Goal: Information Seeking & Learning: Check status

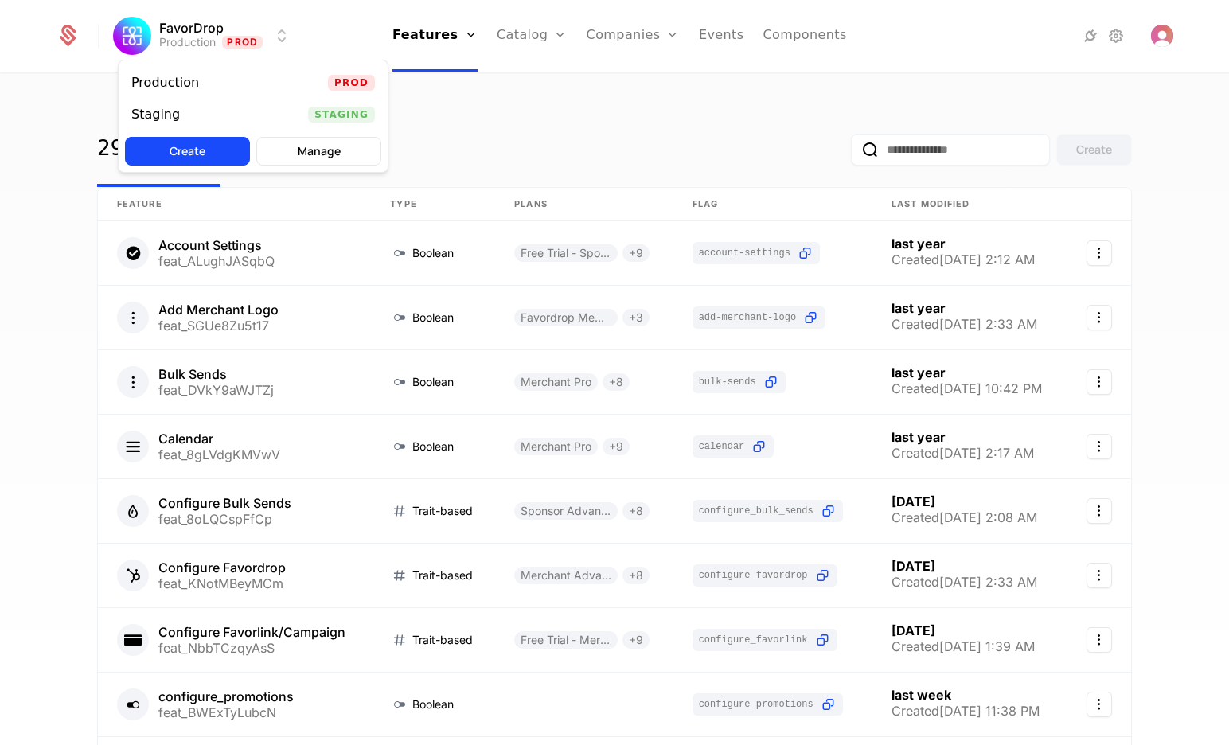
click at [280, 28] on html "FavorDrop Production Prod Features Features Flags Catalog Plans Add Ons Credits…" at bounding box center [614, 372] width 1229 height 745
click at [304, 114] on div "Staging Staging" at bounding box center [253, 115] width 269 height 32
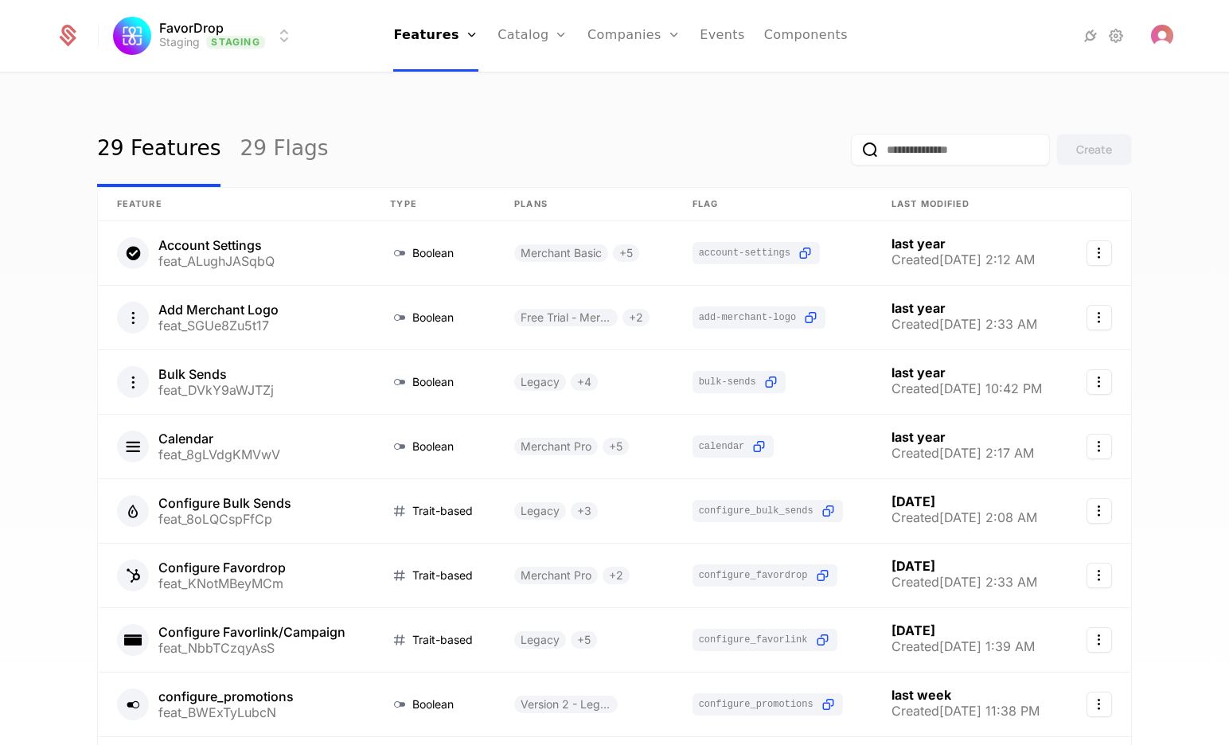
click at [632, 84] on link "Companies" at bounding box center [643, 78] width 73 height 13
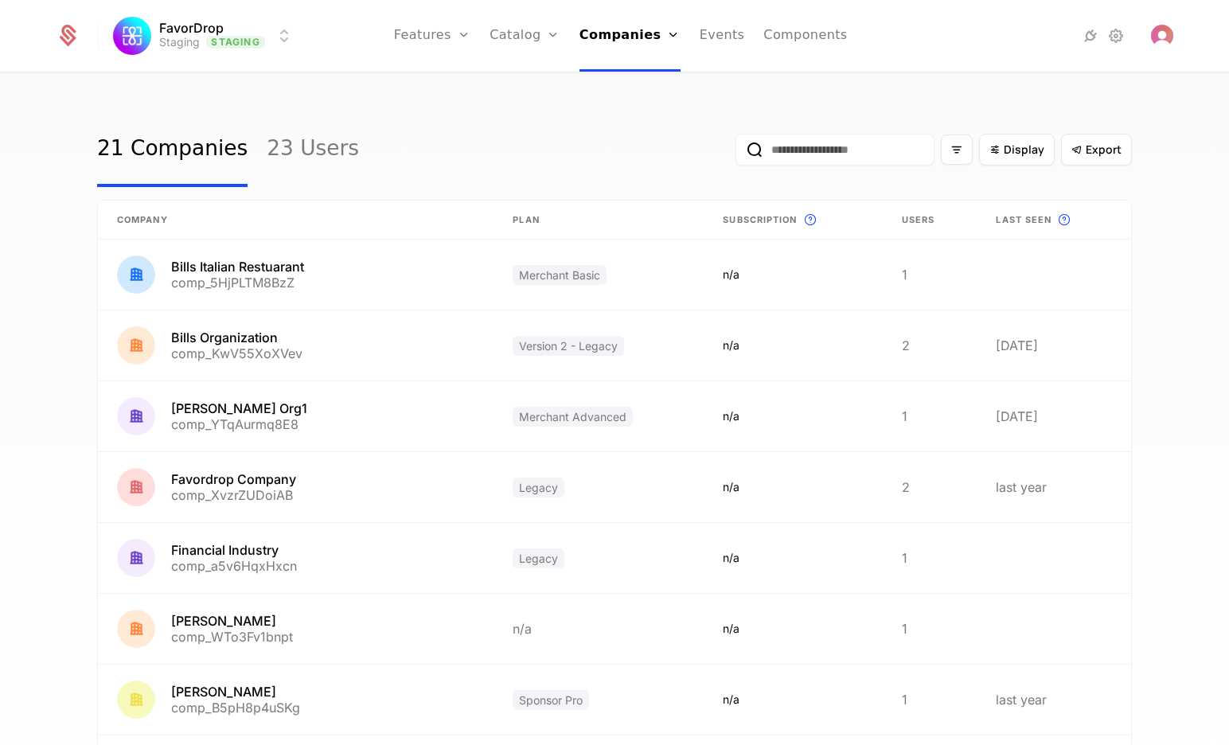
click at [811, 143] on input "email" at bounding box center [835, 150] width 199 height 32
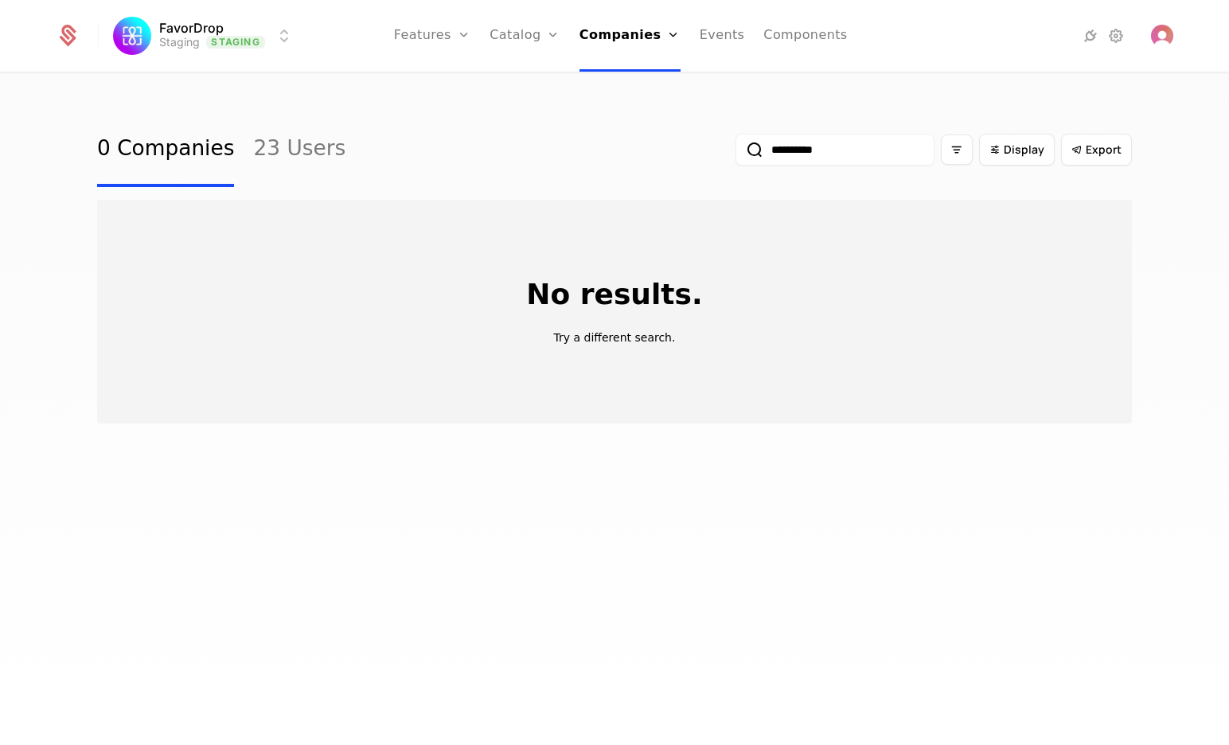
click at [762, 144] on input "**********" at bounding box center [835, 150] width 199 height 32
type input "****"
click at [850, 154] on input "****" at bounding box center [835, 150] width 199 height 32
drag, startPoint x: 850, startPoint y: 154, endPoint x: 838, endPoint y: 161, distance: 13.5
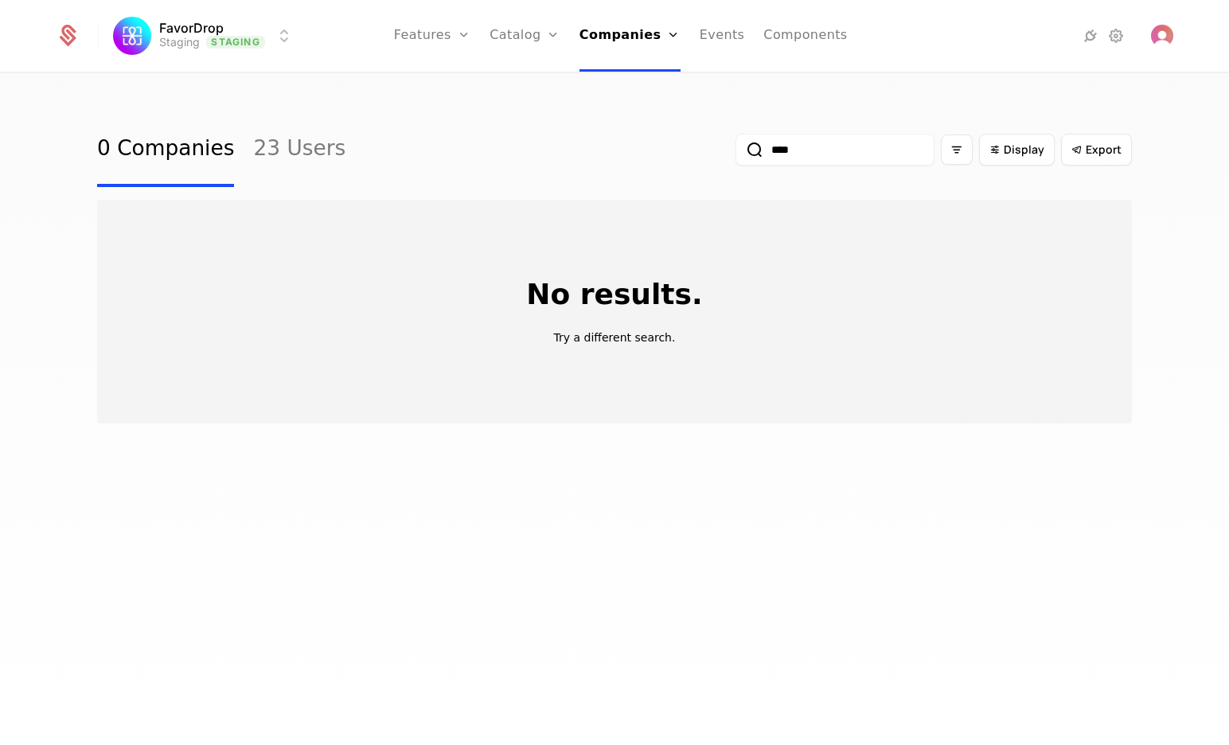
click at [850, 154] on input "****" at bounding box center [835, 150] width 199 height 32
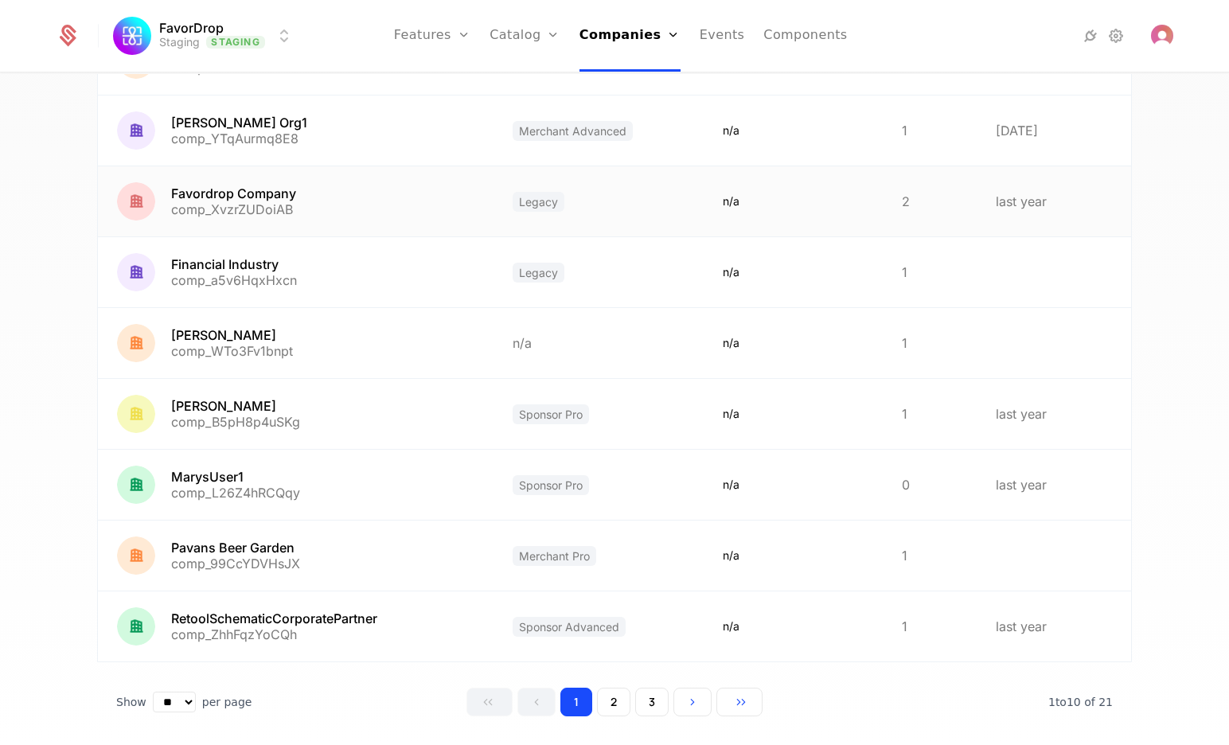
scroll to position [311, 0]
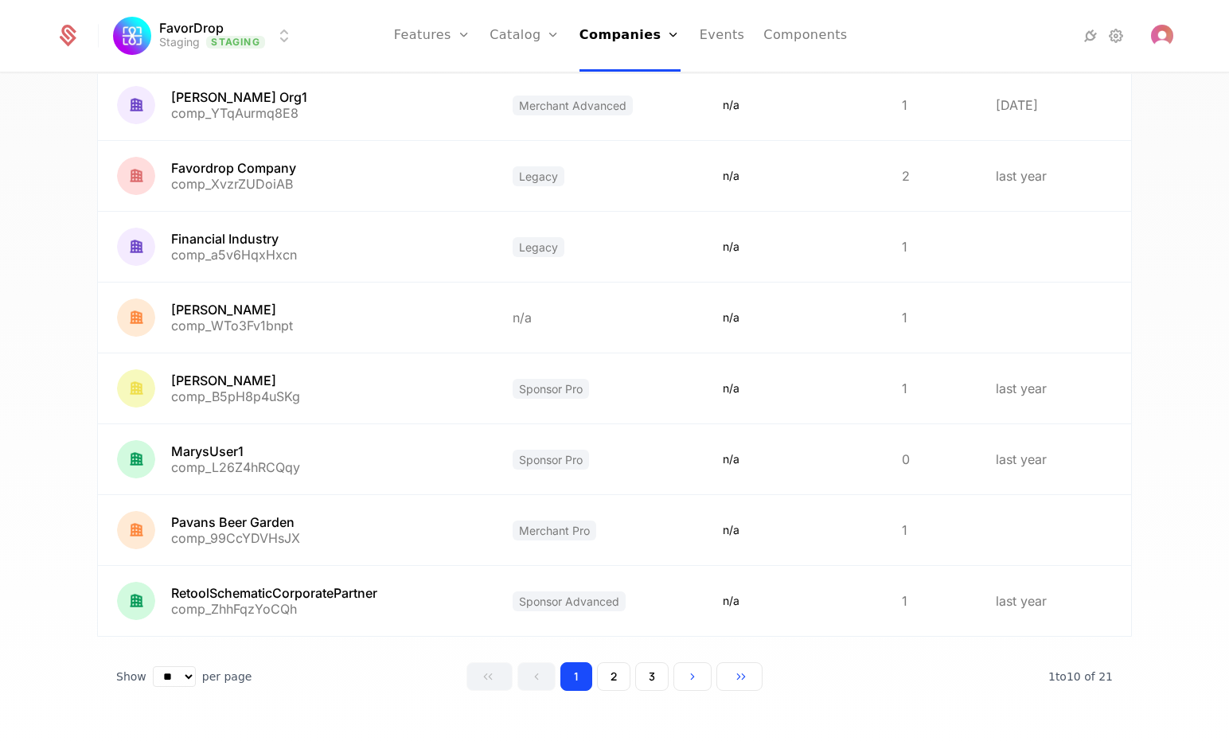
click at [602, 670] on button "2" at bounding box center [613, 676] width 33 height 29
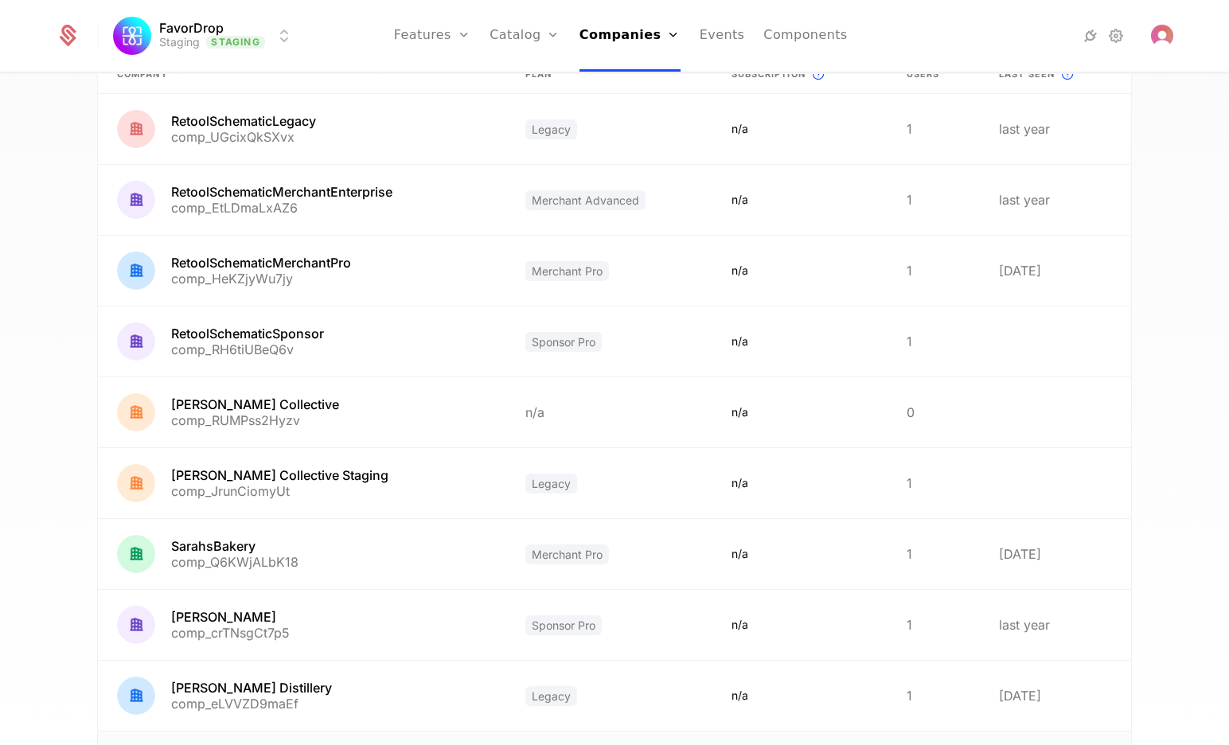
scroll to position [311, 0]
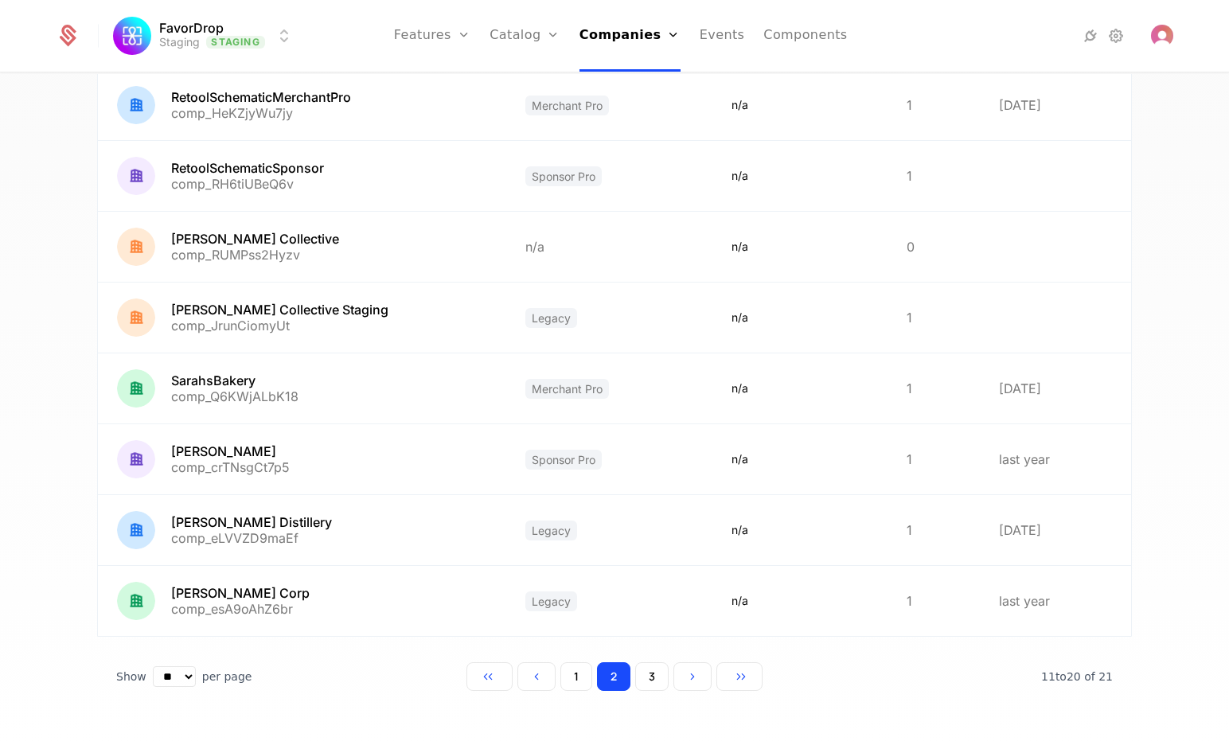
click at [635, 680] on button "3" at bounding box center [651, 676] width 33 height 29
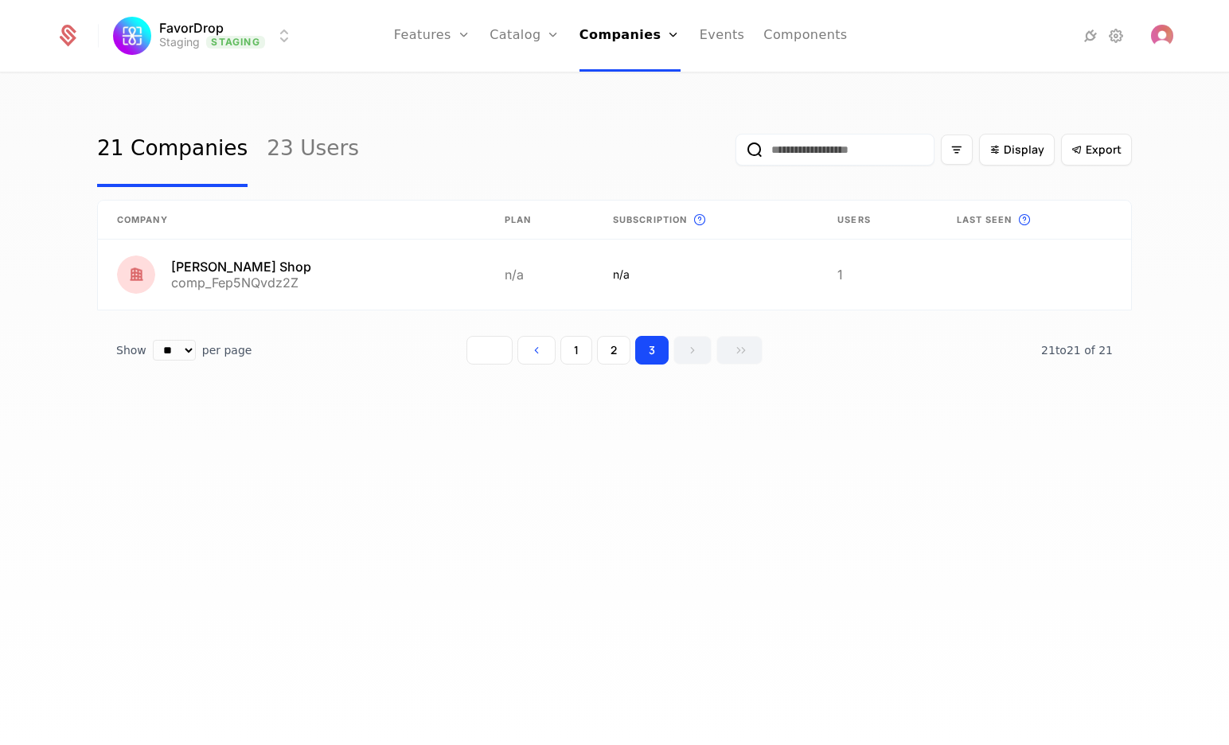
click at [489, 354] on icon "Go to first page" at bounding box center [490, 350] width 11 height 11
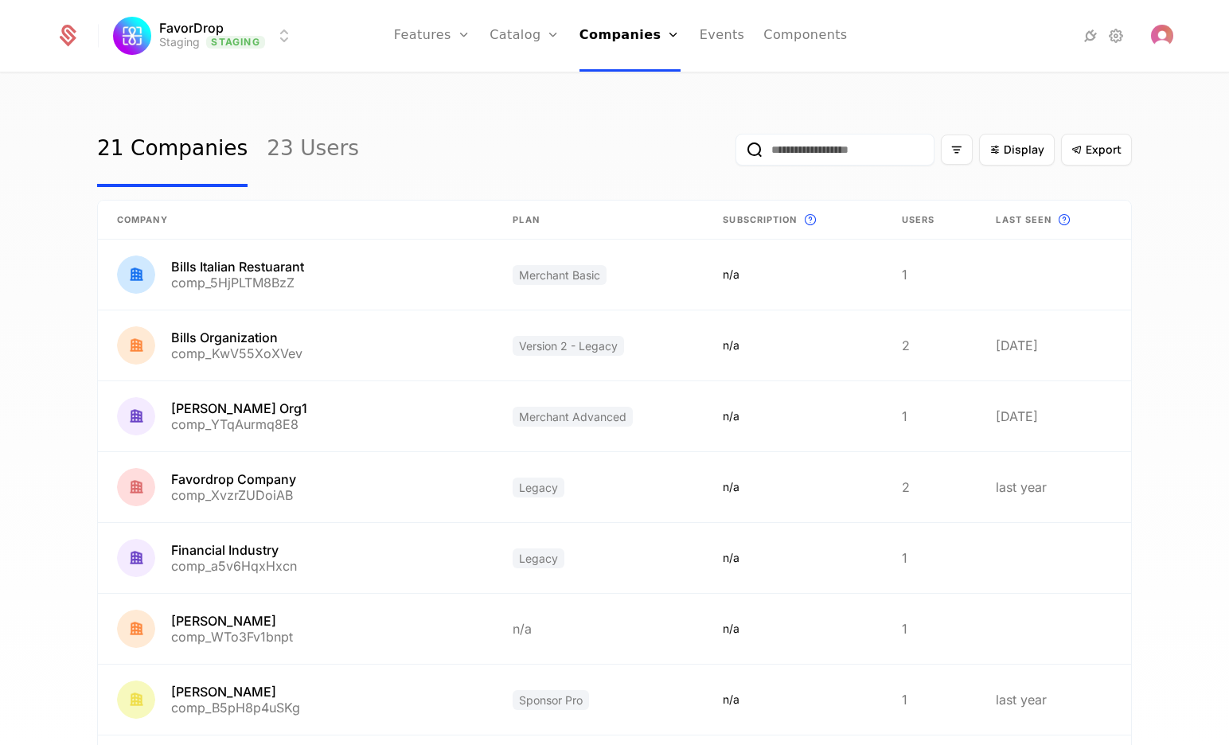
click at [442, 84] on link "Features" at bounding box center [449, 78] width 73 height 13
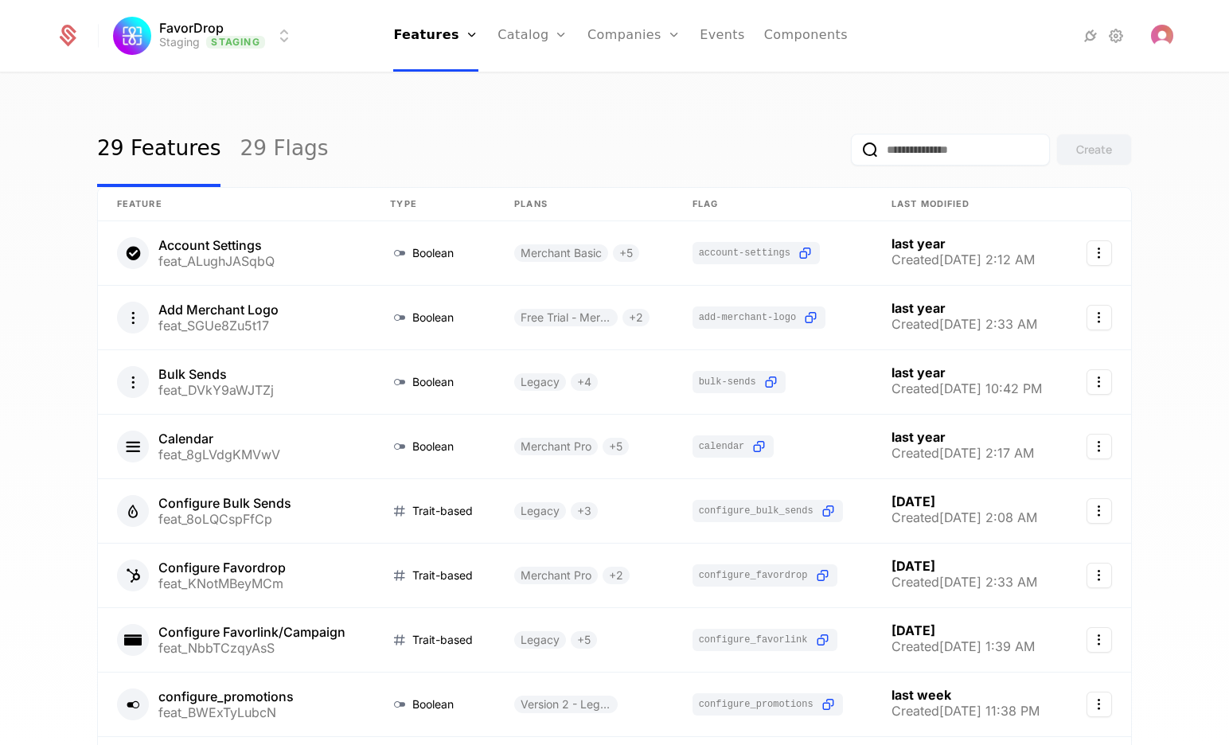
click at [928, 144] on input "email" at bounding box center [950, 150] width 199 height 32
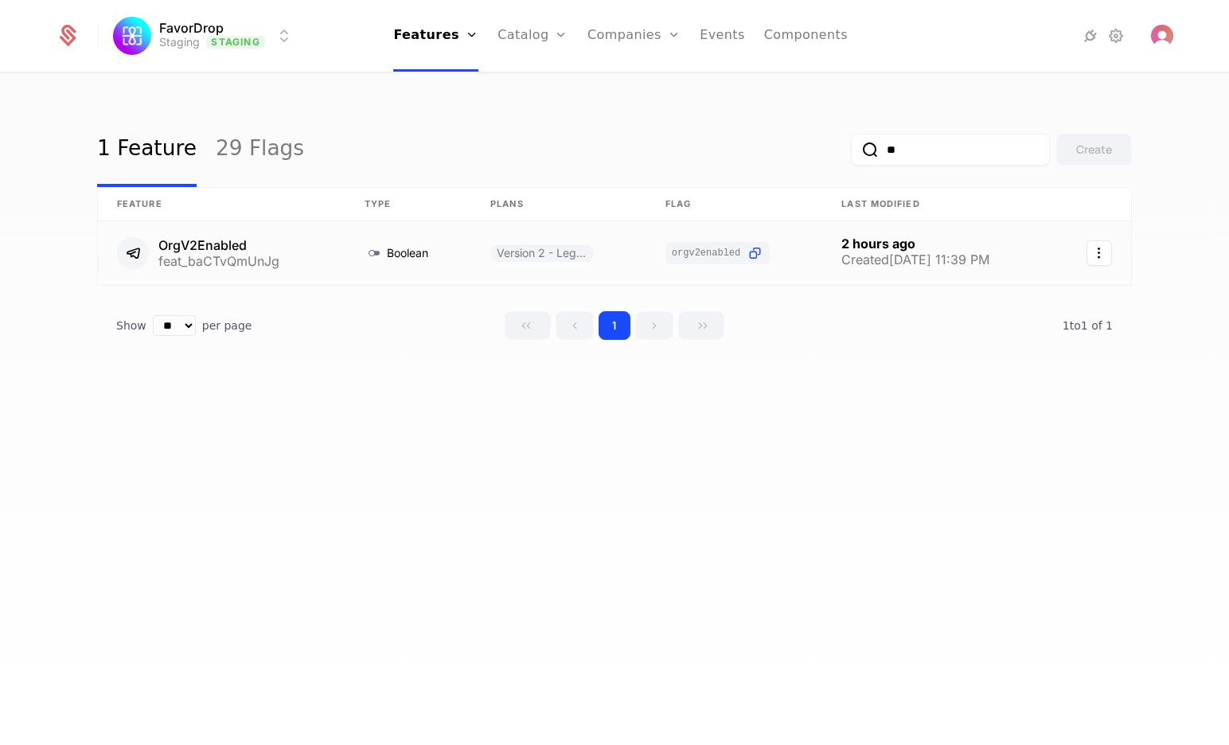
type input "**"
click at [224, 240] on link at bounding box center [222, 253] width 248 height 64
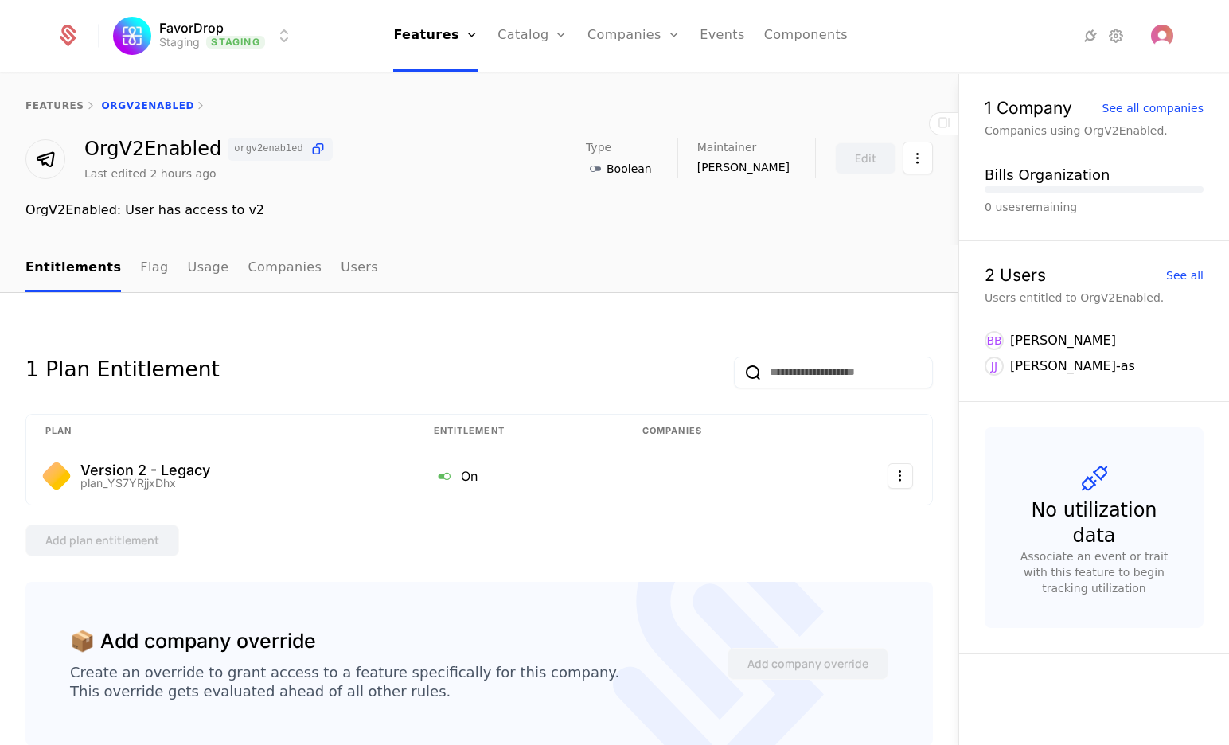
click at [248, 266] on link "Companies" at bounding box center [285, 268] width 74 height 47
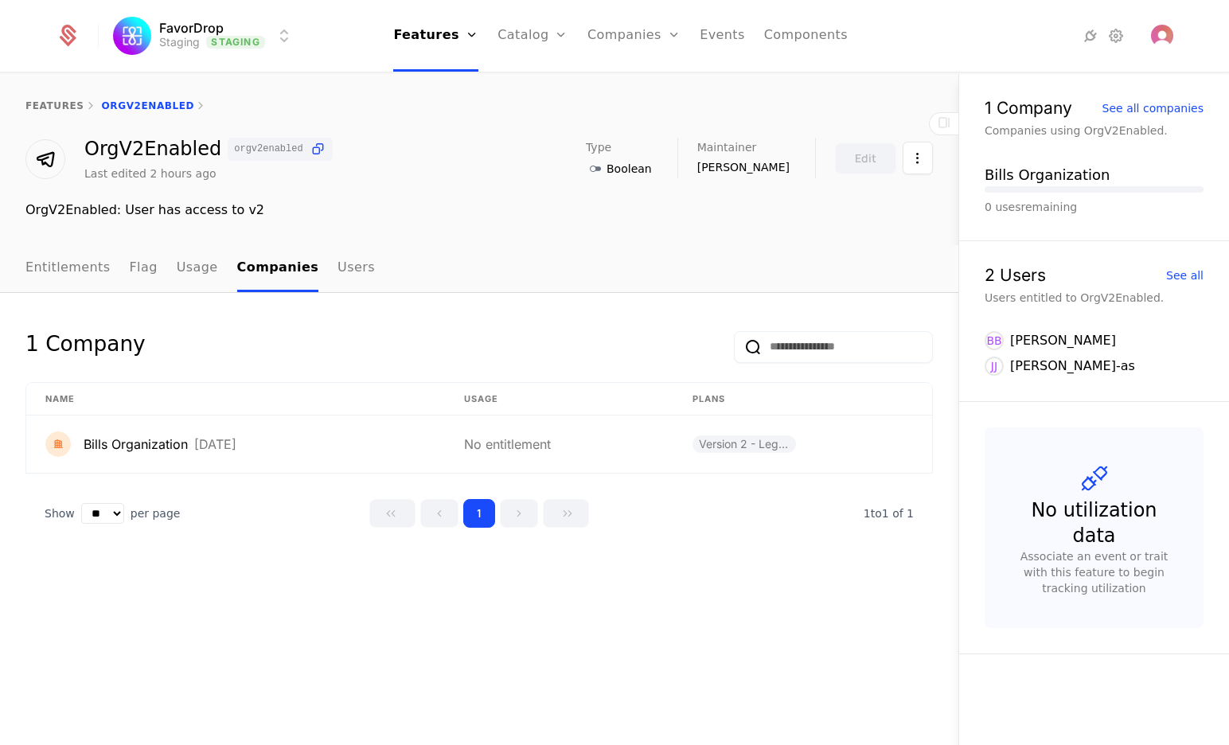
click at [924, 163] on html "FavorDrop Staging Staging Features Features Flags Catalog Plans Add Ons Credits…" at bounding box center [614, 372] width 1229 height 745
click at [406, 353] on html "FavorDrop Staging Staging Features Features Flags Catalog Plans Add Ons Credits…" at bounding box center [614, 372] width 1229 height 745
click at [424, 225] on div "features OrgV2Enabled OrgV2Enabled orgv2enabled Last edited 2 hours ago Type Bo…" at bounding box center [479, 159] width 959 height 171
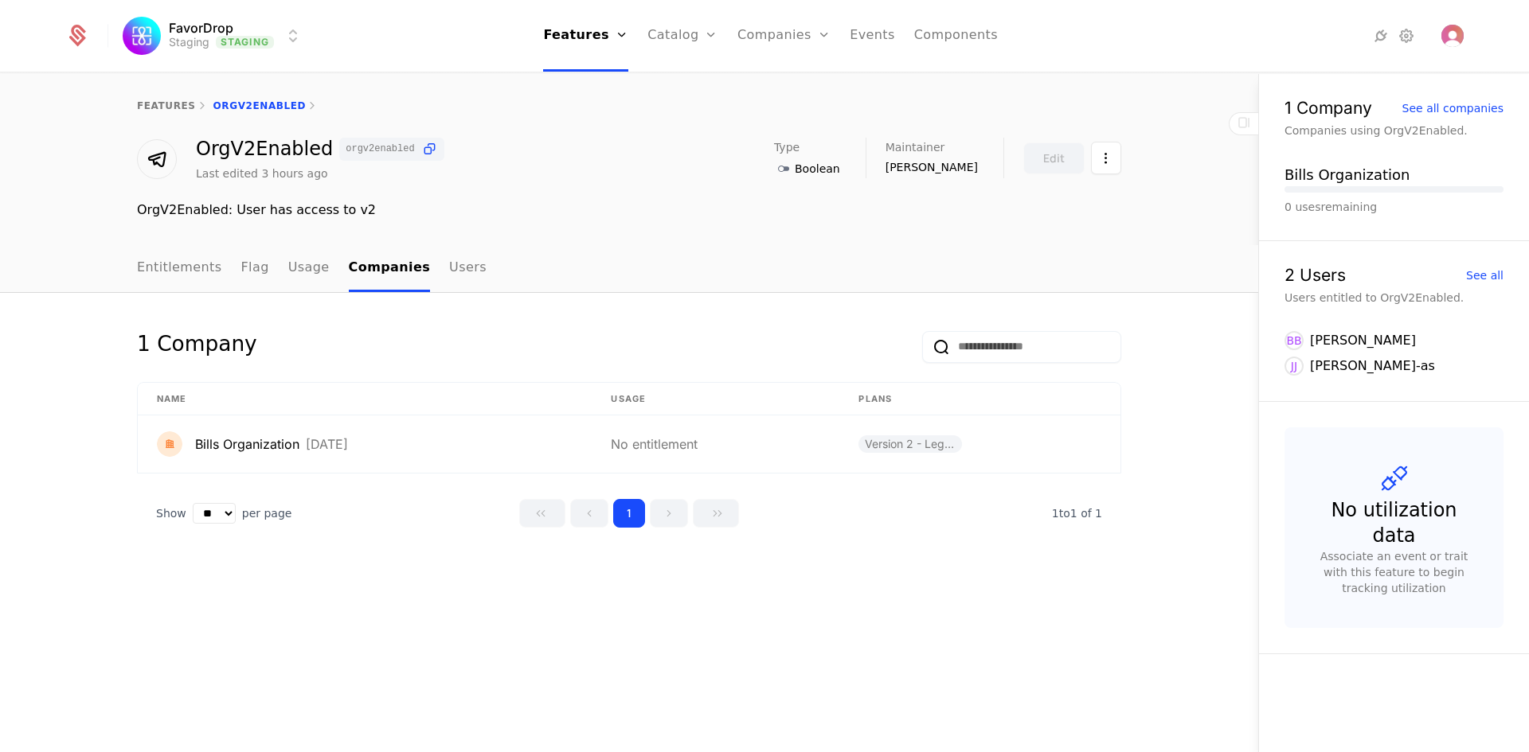
click at [449, 257] on link "Users" at bounding box center [467, 268] width 37 height 47
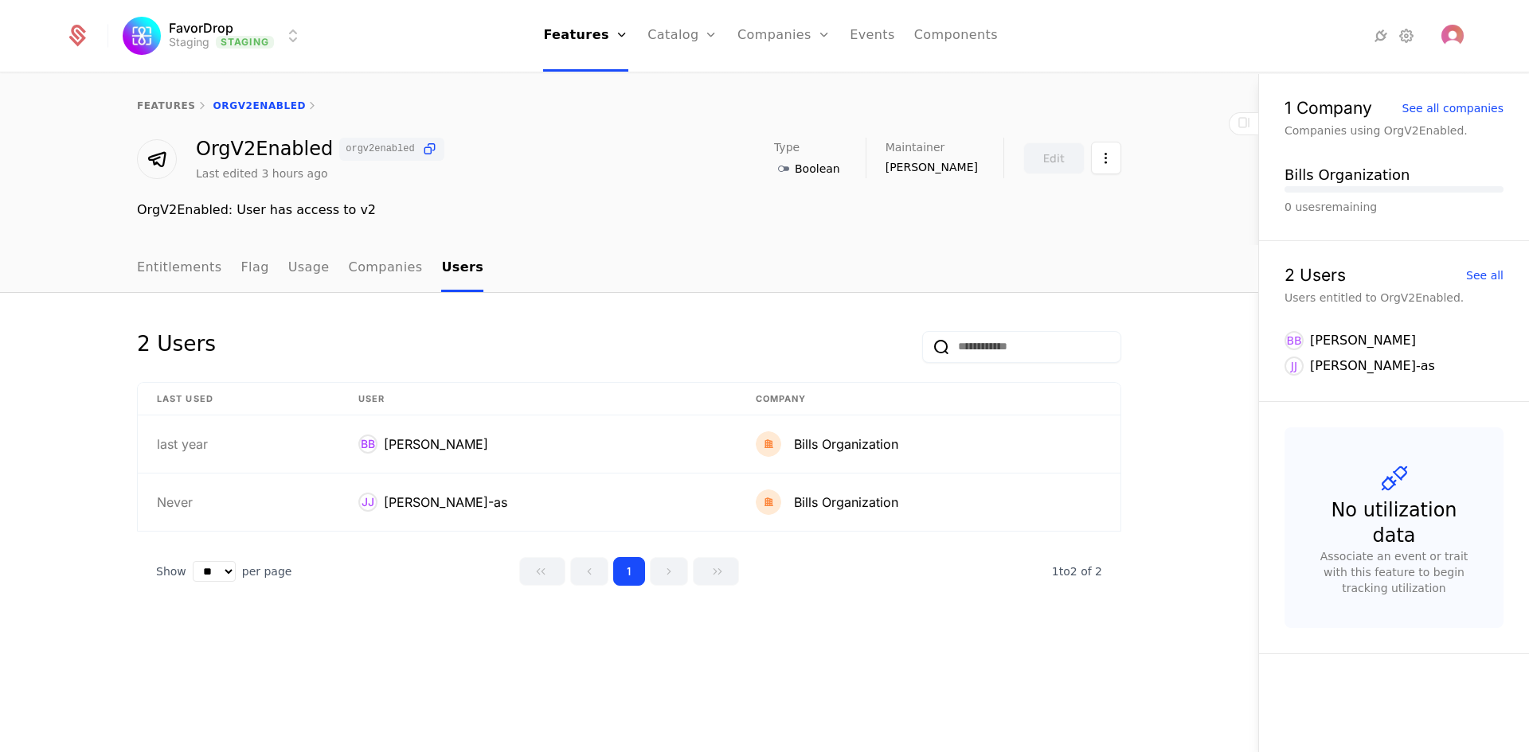
click at [356, 274] on link "Companies" at bounding box center [386, 268] width 74 height 47
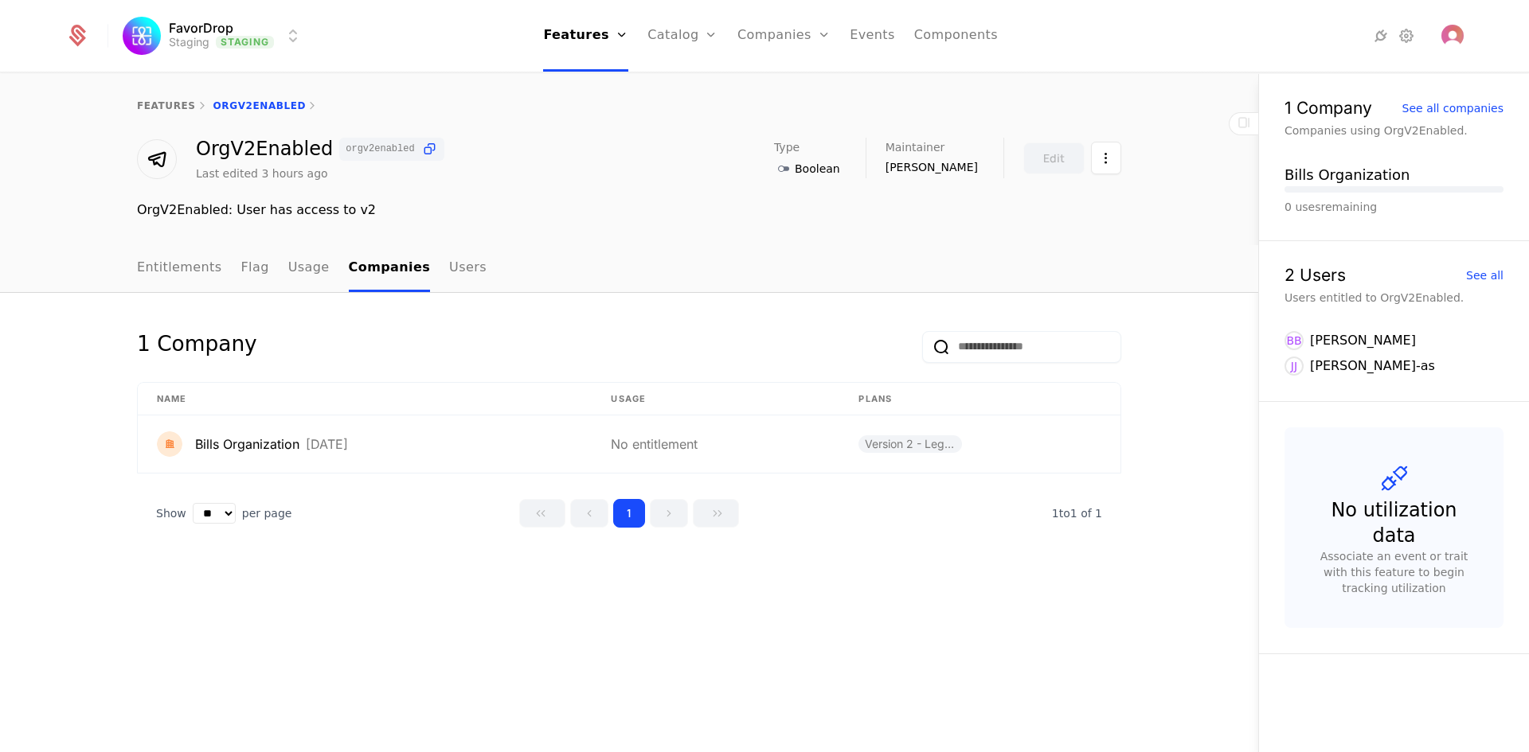
click at [295, 274] on link "Usage" at bounding box center [308, 268] width 41 height 47
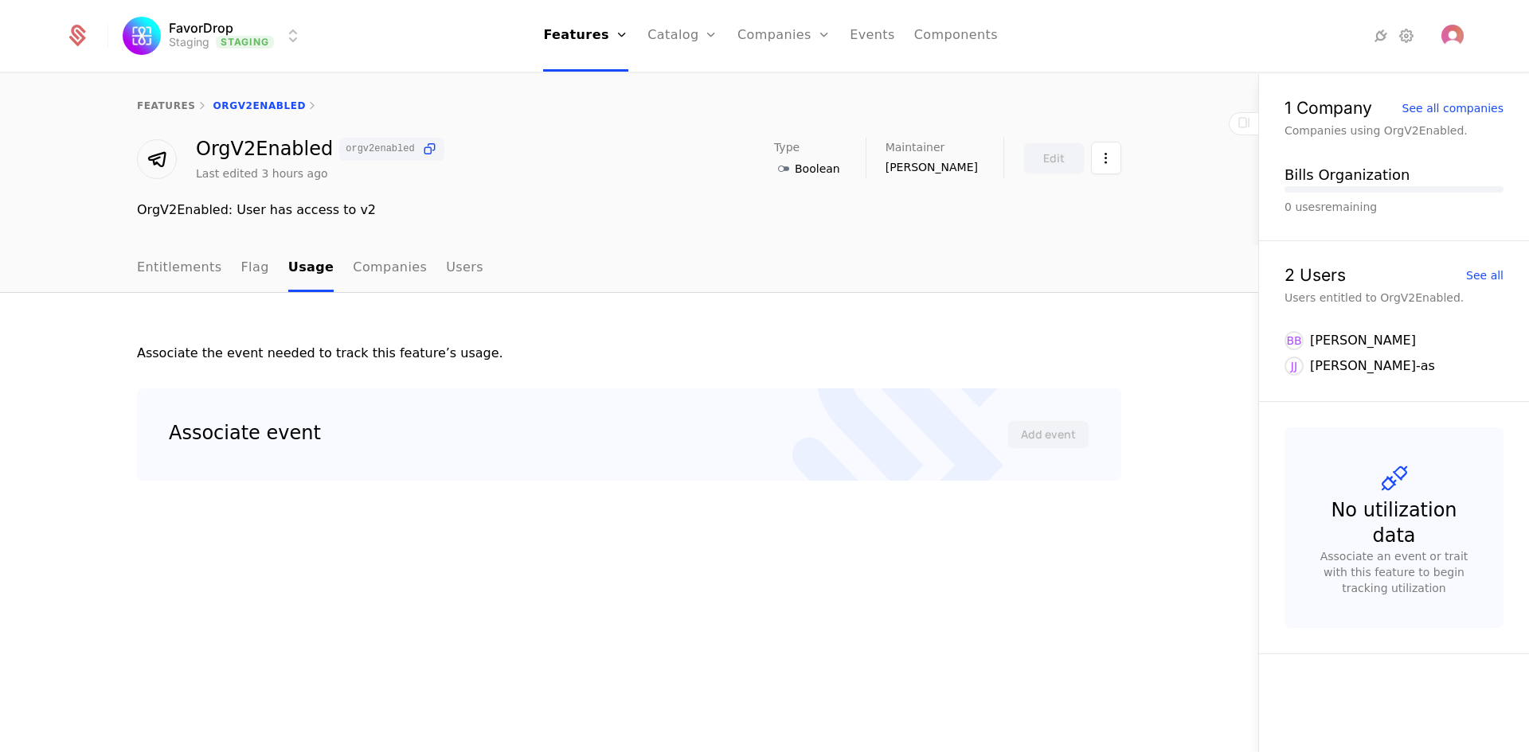
click at [266, 271] on ul "Entitlements Flag Usage Companies Users" at bounding box center [310, 268] width 346 height 47
click at [260, 271] on ul "Entitlements Flag Usage Companies Users" at bounding box center [310, 268] width 346 height 47
click at [241, 268] on link "Flag" at bounding box center [255, 268] width 28 height 47
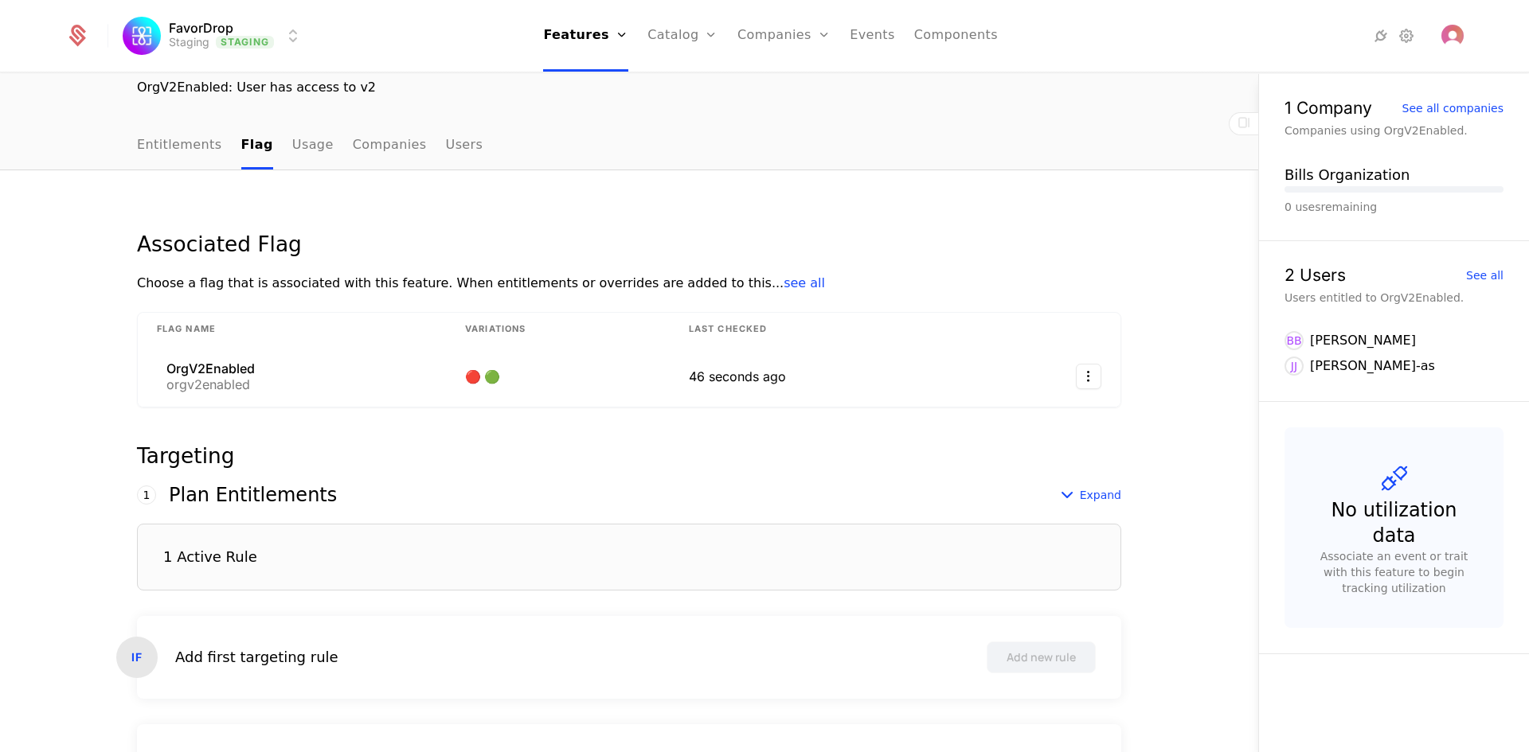
scroll to position [144, 0]
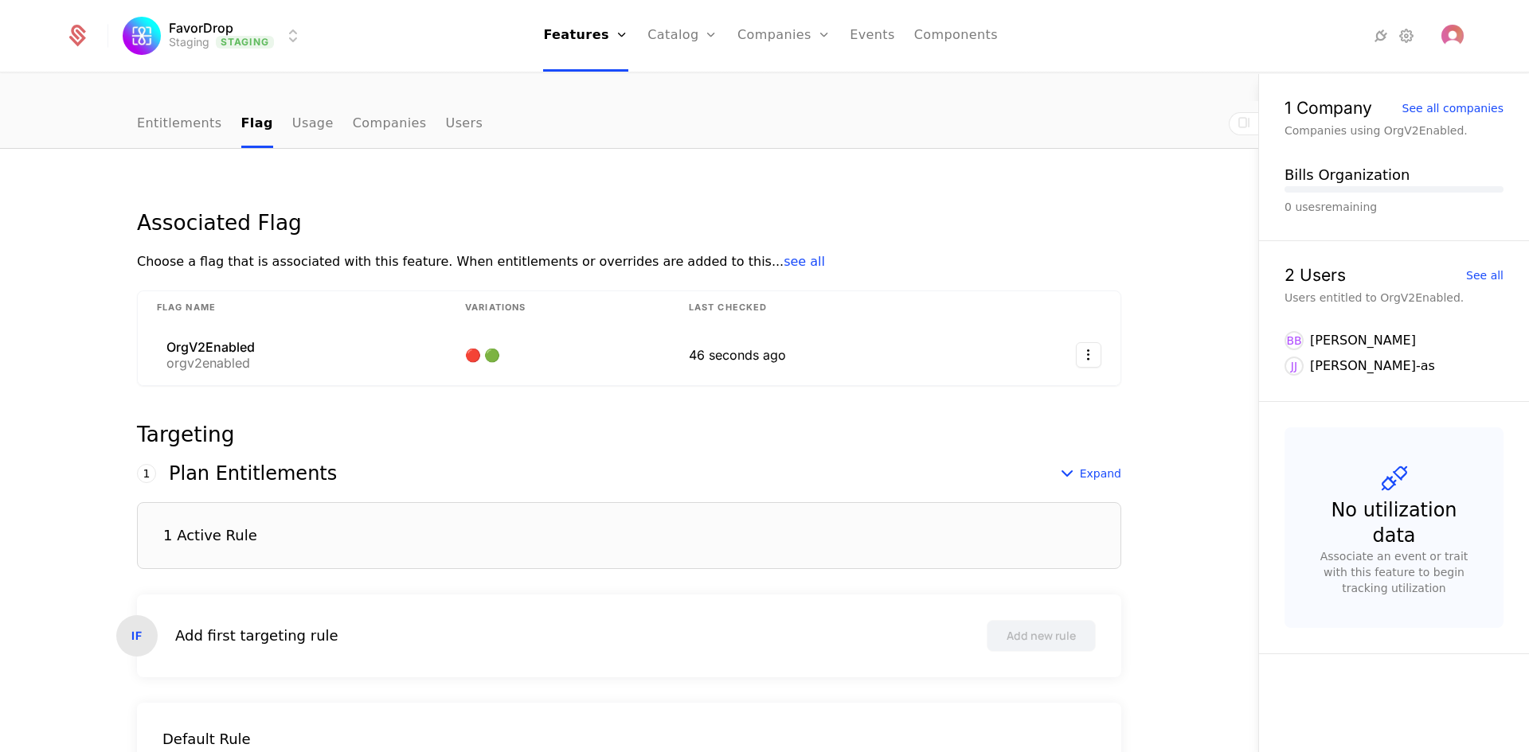
click at [307, 360] on div "OrgV2Enabled orgv2enabled" at bounding box center [292, 355] width 270 height 29
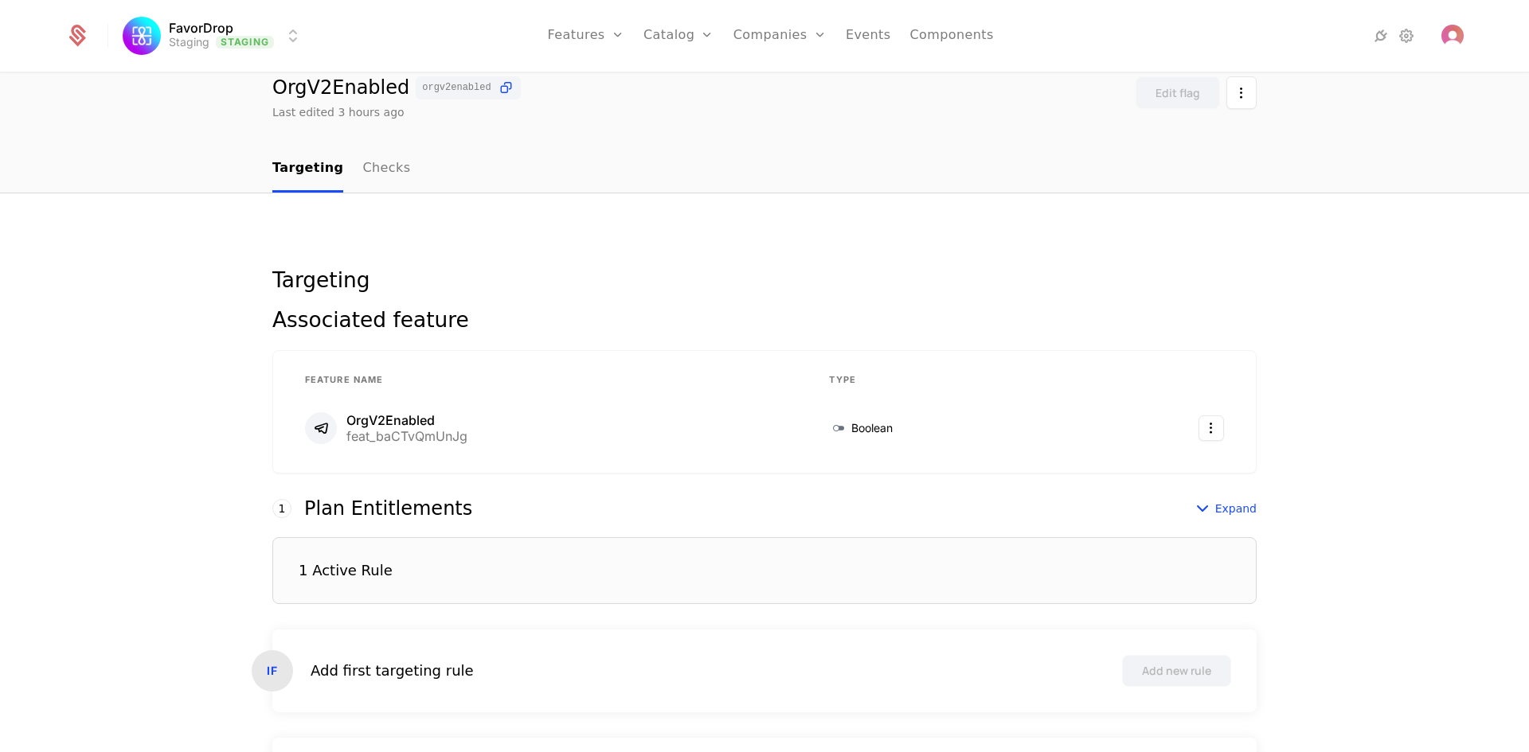
scroll to position [64, 0]
click at [362, 174] on link "Checks" at bounding box center [386, 166] width 48 height 47
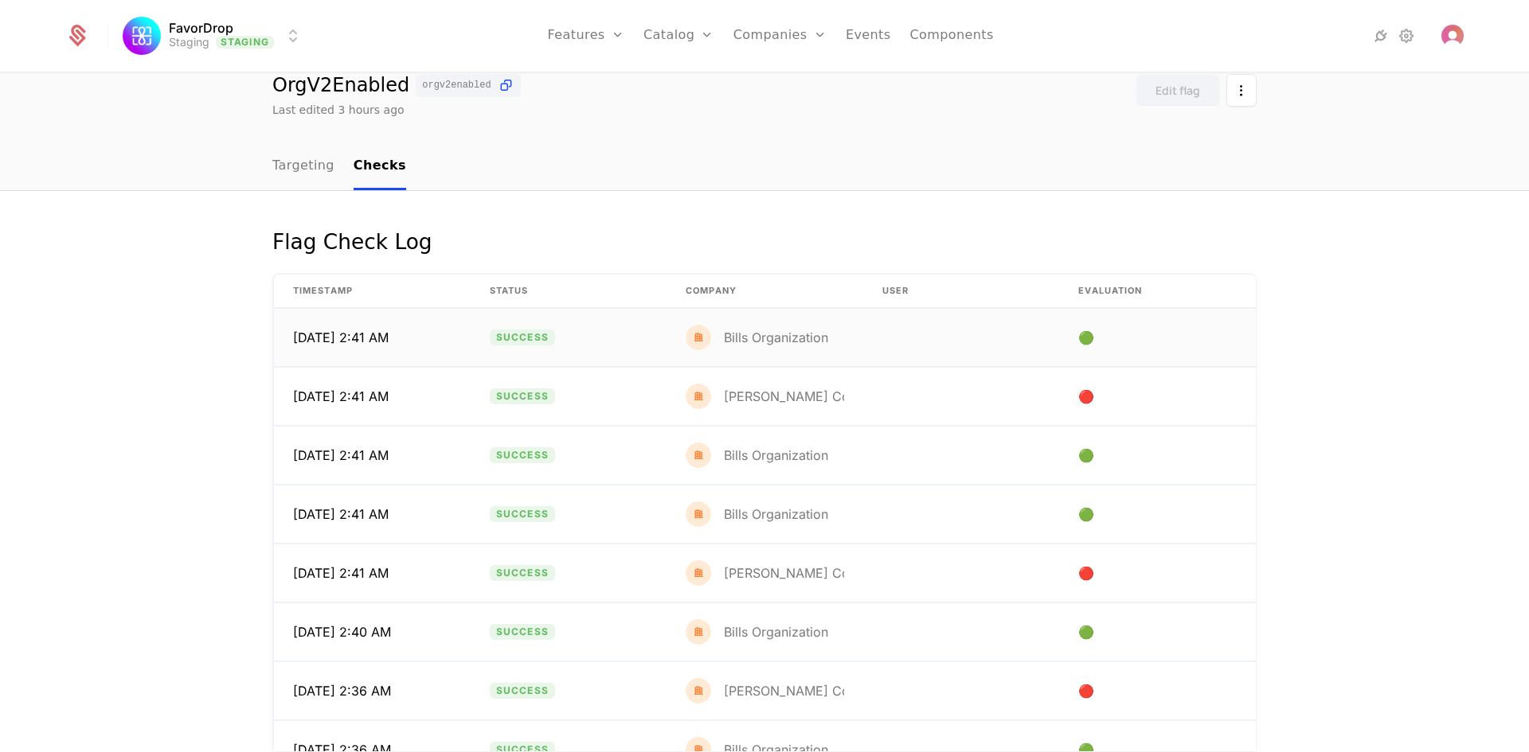
click at [415, 327] on td "10/2/25, 2:41 AM" at bounding box center [372, 338] width 197 height 58
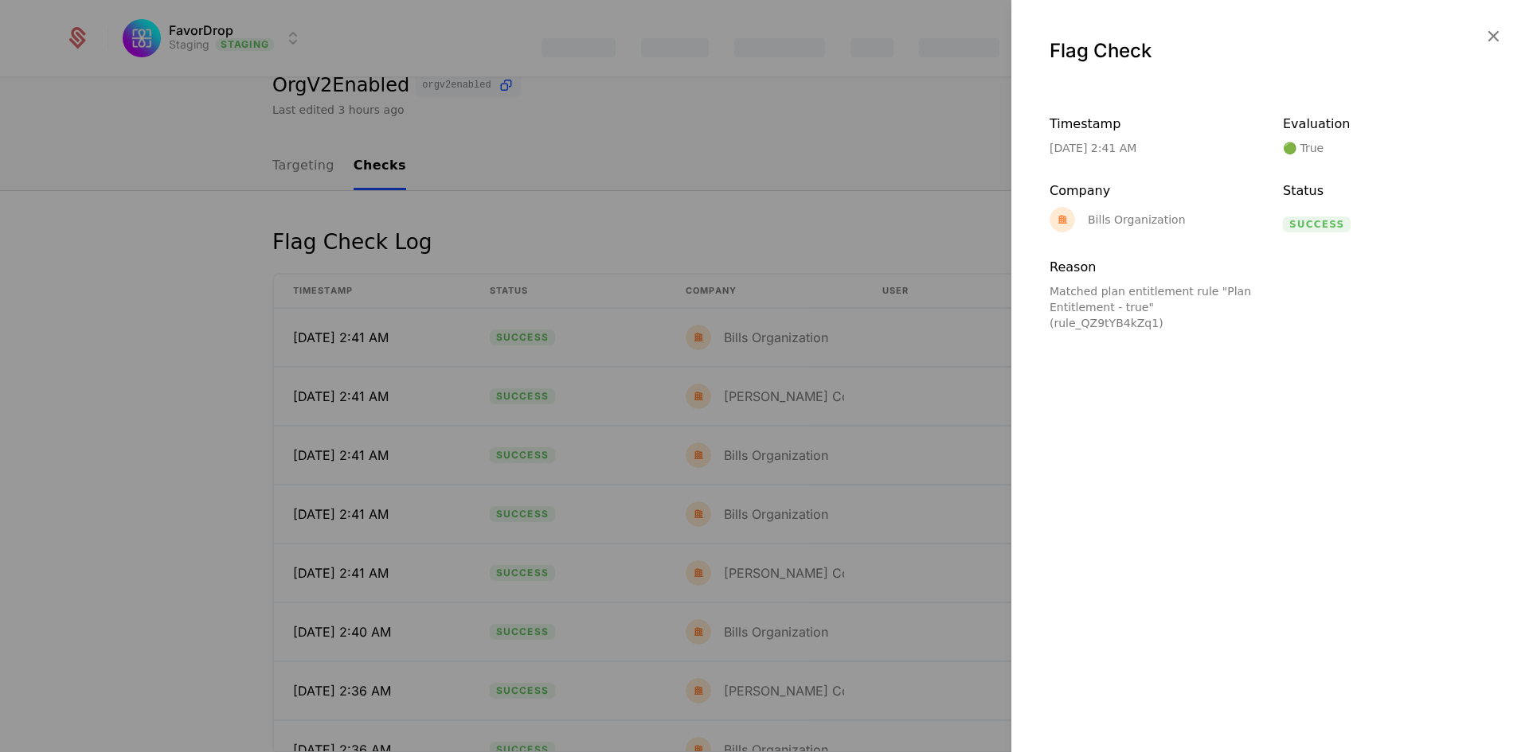
click at [80, 361] on div at bounding box center [764, 376] width 1529 height 752
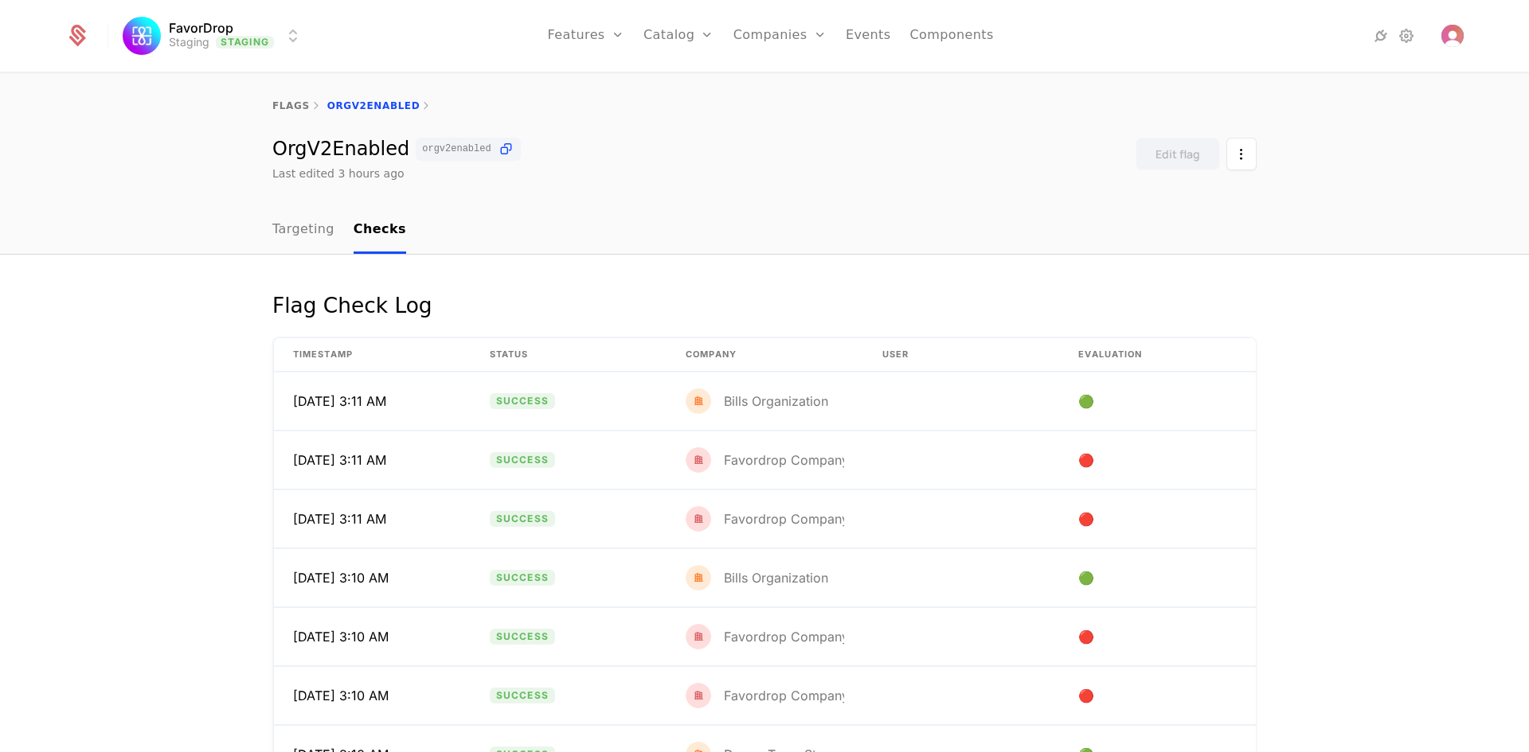
click at [498, 153] on icon at bounding box center [506, 149] width 17 height 17
click at [291, 243] on link "Targeting" at bounding box center [303, 230] width 62 height 47
